Goal: Task Accomplishment & Management: Manage account settings

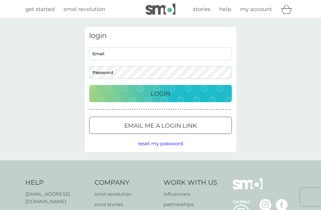
click at [104, 54] on input "Email" at bounding box center [160, 54] width 143 height 13
type input "[EMAIL_ADDRESS][DOMAIN_NAME]"
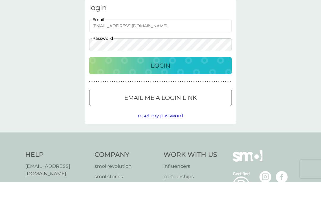
click at [176, 89] on div "Login" at bounding box center [160, 94] width 131 height 10
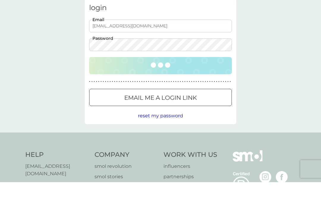
scroll to position [28, 0]
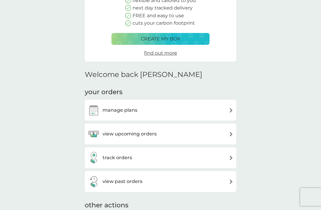
scroll to position [79, 0]
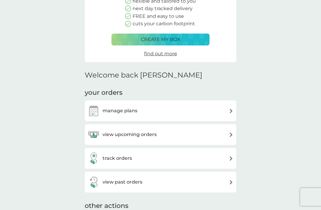
click at [230, 135] on img at bounding box center [231, 135] width 4 height 4
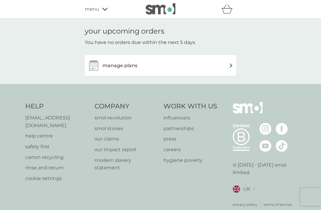
click at [229, 67] on img at bounding box center [231, 65] width 4 height 4
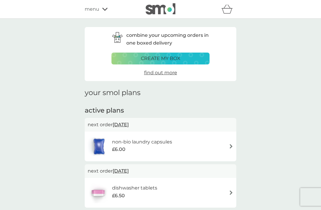
click at [226, 142] on div "non-bio laundry capsules £6.00" at bounding box center [161, 146] width 146 height 21
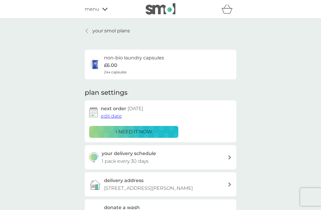
click at [130, 131] on p "i need it now" at bounding box center [134, 132] width 37 height 8
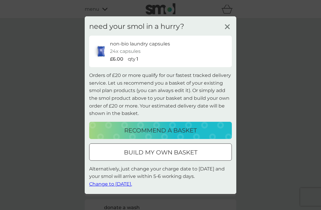
click at [229, 31] on icon at bounding box center [227, 26] width 9 height 9
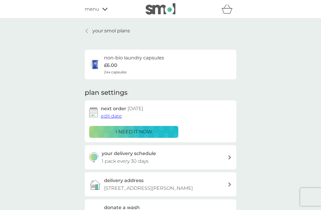
click at [113, 118] on span "edit date" at bounding box center [111, 116] width 21 height 6
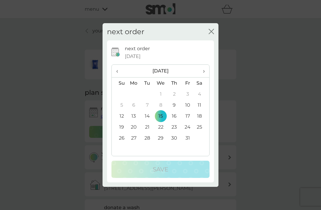
click at [174, 111] on td "9" at bounding box center [174, 105] width 13 height 11
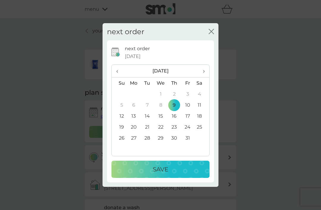
click at [158, 174] on p "Save" at bounding box center [160, 170] width 15 height 10
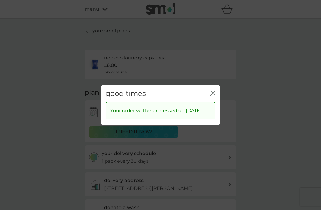
click at [212, 95] on icon "close" at bounding box center [212, 93] width 2 height 5
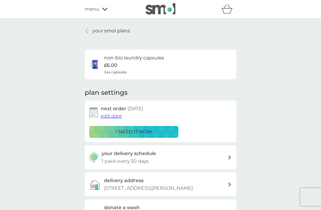
click at [228, 10] on icon "basket" at bounding box center [227, 8] width 11 height 9
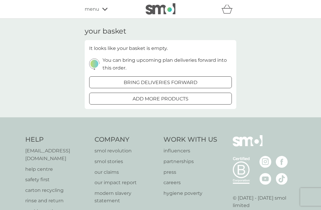
click at [279, 68] on div "your basket It looks like your basket is empty. You can bring upcoming plan del…" at bounding box center [160, 68] width 321 height 99
click at [106, 11] on div "menu" at bounding box center [110, 9] width 51 height 8
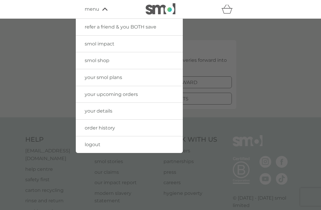
click at [98, 143] on span "logout" at bounding box center [93, 145] width 16 height 6
